Goal: Information Seeking & Learning: Find specific fact

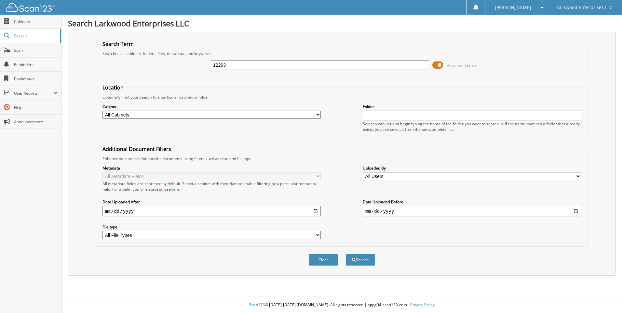
type input "12203"
click at [346, 254] on button "Search" at bounding box center [360, 260] width 29 height 12
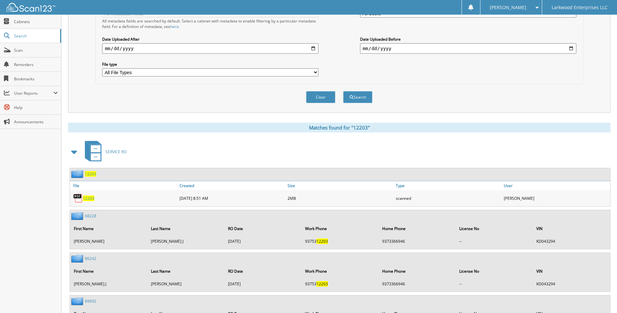
click at [92, 197] on span "12203" at bounding box center [88, 199] width 11 height 6
